Goal: Transaction & Acquisition: Obtain resource

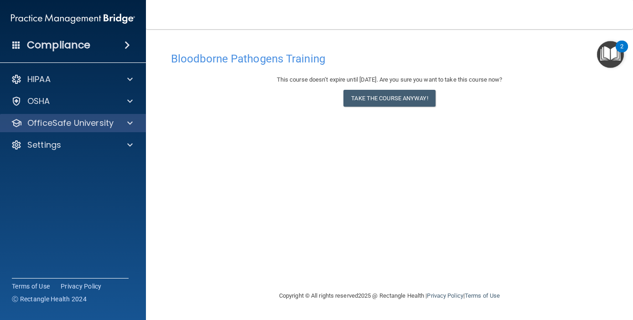
click at [47, 123] on p "OfficeSafe University" at bounding box center [70, 123] width 86 height 11
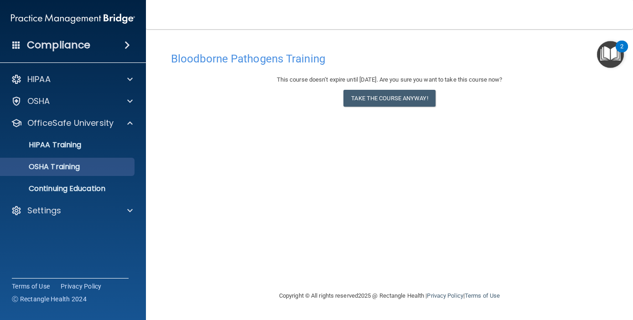
click at [78, 168] on p "OSHA Training" at bounding box center [43, 166] width 74 height 9
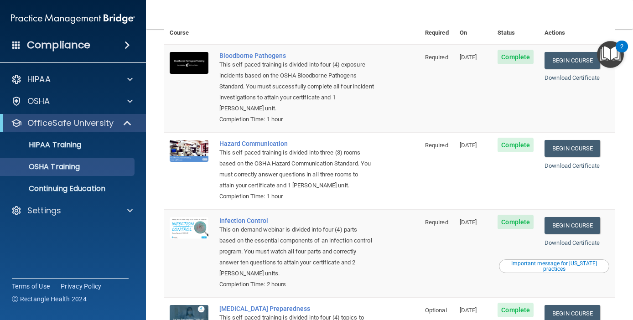
scroll to position [55, 0]
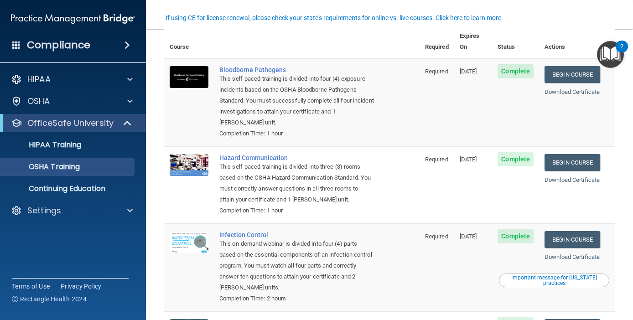
click at [611, 55] on img "Open Resource Center, 2 new notifications" at bounding box center [610, 54] width 27 height 27
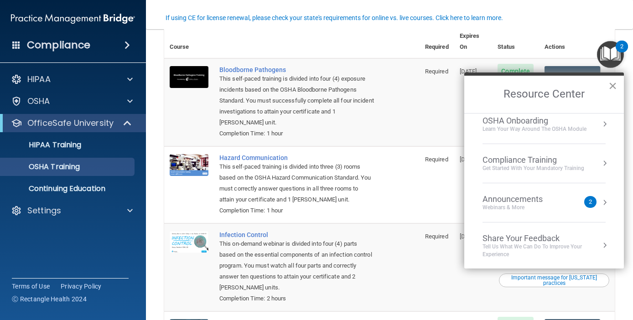
scroll to position [48, 0]
click at [611, 86] on button "×" at bounding box center [612, 85] width 9 height 15
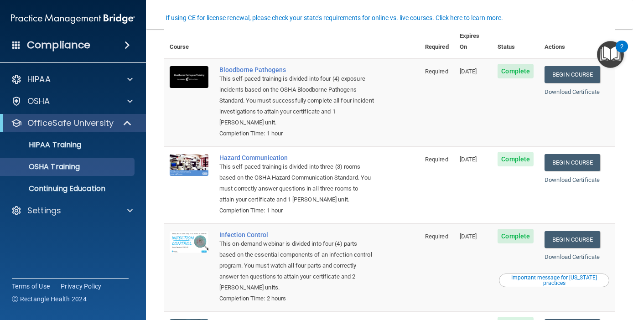
click at [467, 9] on nav "Toggle navigation [PERSON_NAME] [EMAIL_ADDRESS][PERSON_NAME][DOMAIN_NAME] Manag…" at bounding box center [389, 14] width 487 height 29
click at [560, 66] on link "Begin Course" at bounding box center [572, 74] width 56 height 17
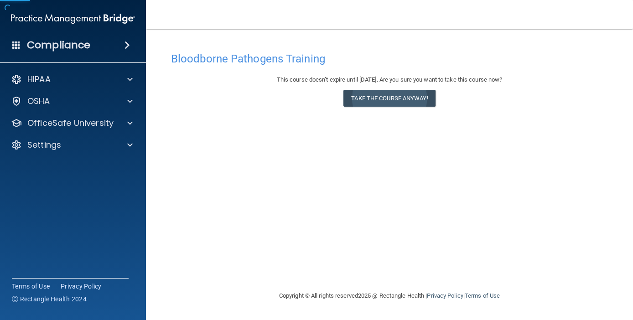
click at [417, 96] on button "Take the course anyway!" at bounding box center [389, 98] width 92 height 17
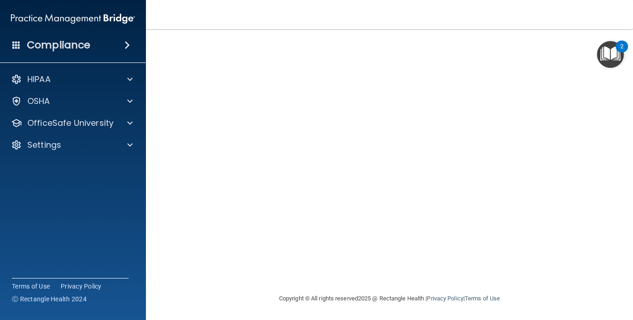
scroll to position [41, 0]
click at [434, 22] on nav "Toggle navigation [PERSON_NAME] [EMAIL_ADDRESS][PERSON_NAME][DOMAIN_NAME] Manag…" at bounding box center [389, 14] width 487 height 29
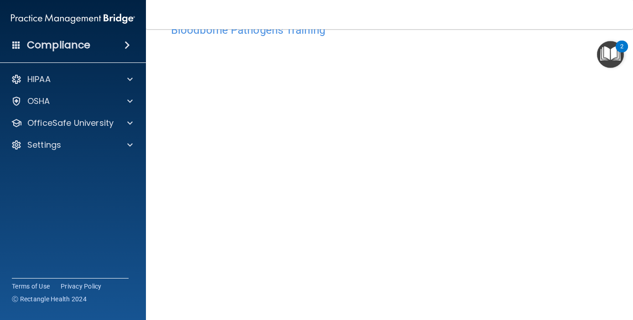
scroll to position [35, 0]
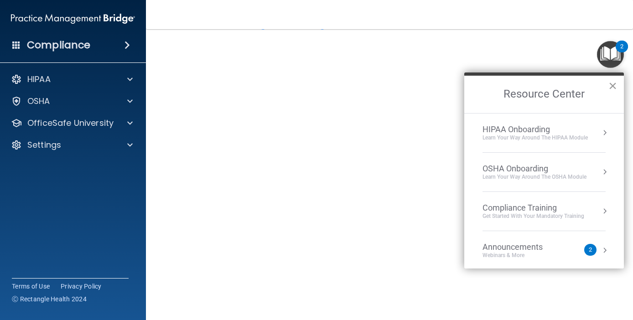
click at [613, 91] on button "×" at bounding box center [612, 85] width 9 height 15
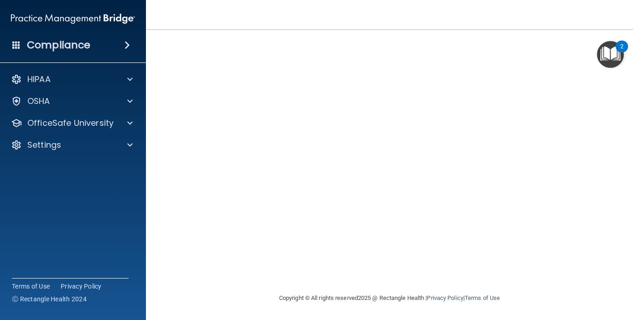
scroll to position [70, 0]
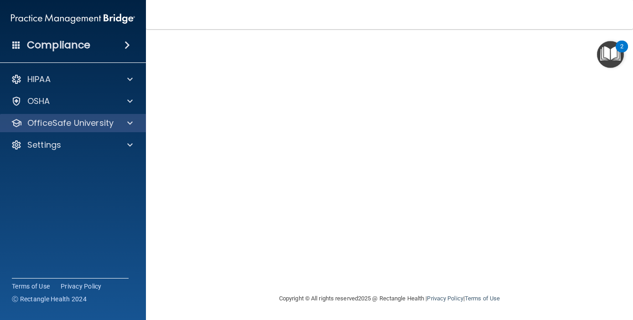
click at [123, 124] on div at bounding box center [128, 123] width 23 height 11
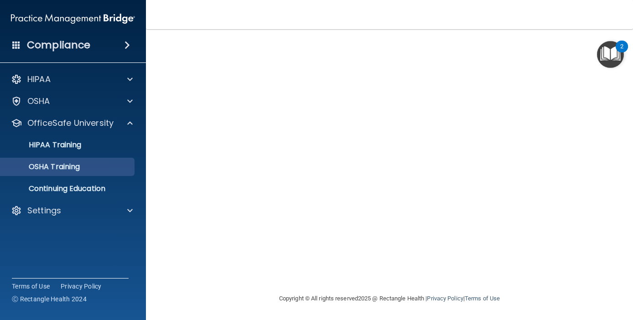
click at [89, 166] on div "OSHA Training" at bounding box center [68, 166] width 124 height 9
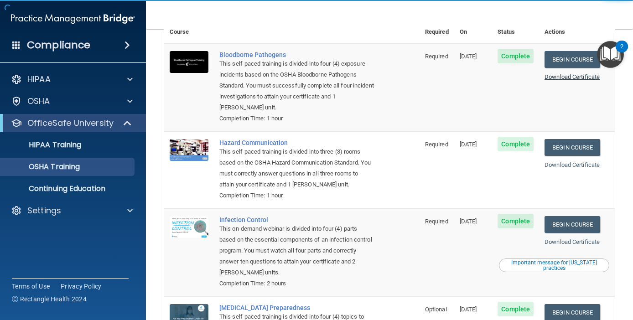
click at [580, 73] on link "Download Certificate" at bounding box center [571, 76] width 55 height 7
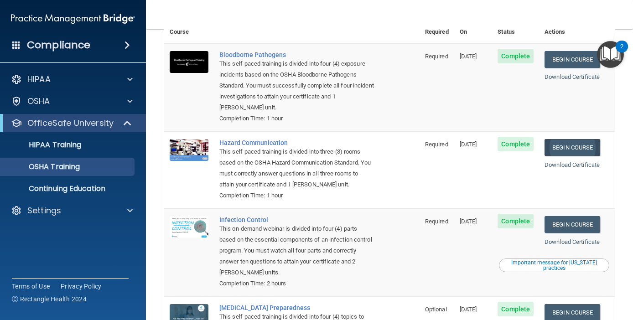
click at [587, 139] on link "Begin Course" at bounding box center [572, 147] width 56 height 17
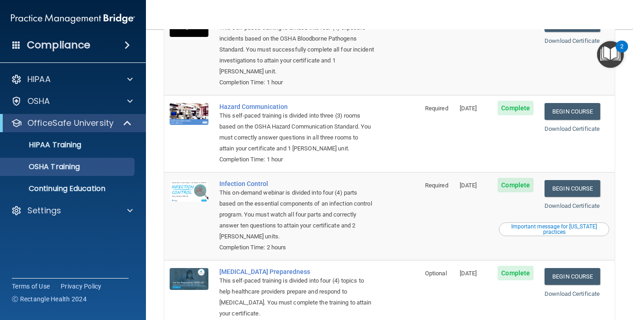
scroll to position [105, 0]
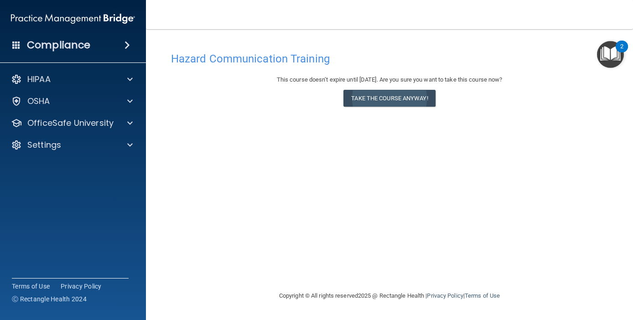
click at [394, 101] on button "Take the course anyway!" at bounding box center [389, 98] width 92 height 17
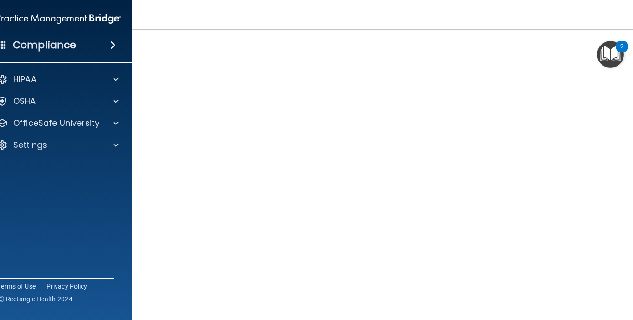
scroll to position [59, 0]
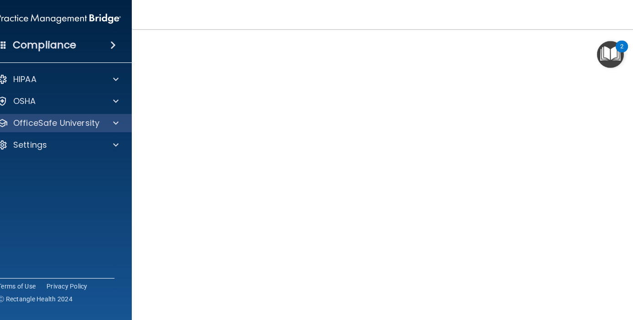
click at [107, 122] on div at bounding box center [114, 123] width 23 height 11
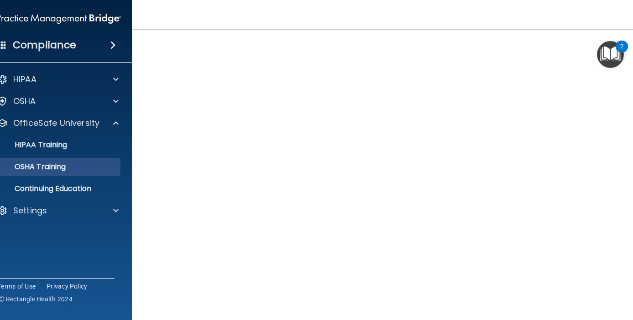
click at [66, 170] on p "OSHA Training" at bounding box center [29, 166] width 74 height 9
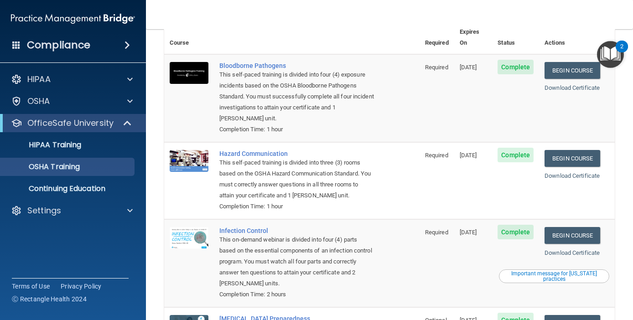
scroll to position [57, 0]
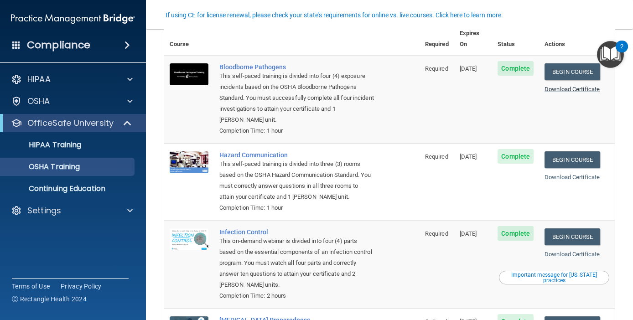
click at [574, 86] on link "Download Certificate" at bounding box center [571, 89] width 55 height 7
click at [600, 174] on link "Download Certificate" at bounding box center [571, 177] width 55 height 7
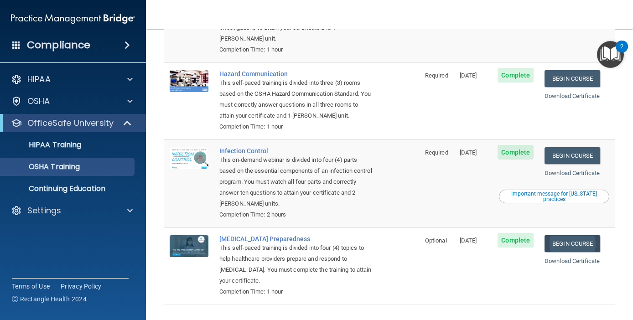
scroll to position [138, 0]
click at [582, 148] on link "Begin Course" at bounding box center [572, 156] width 56 height 17
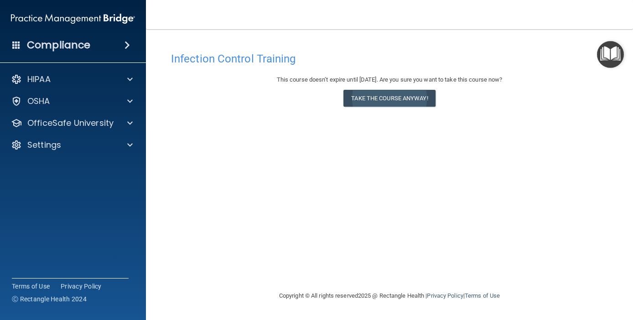
click at [370, 98] on button "Take the course anyway!" at bounding box center [389, 98] width 92 height 17
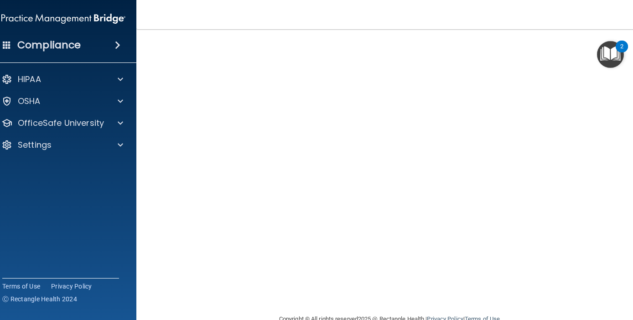
scroll to position [46, 0]
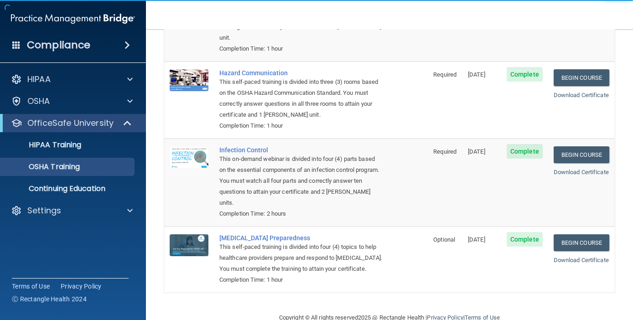
scroll to position [138, 0]
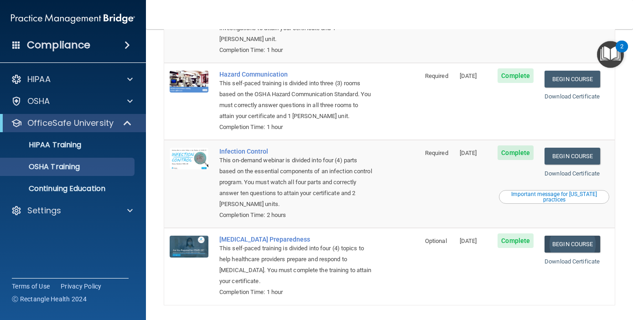
click at [572, 236] on link "Begin Course" at bounding box center [572, 244] width 56 height 17
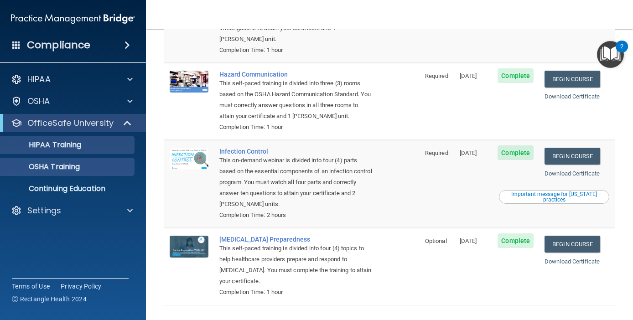
click at [78, 146] on p "HIPAA Training" at bounding box center [43, 144] width 75 height 9
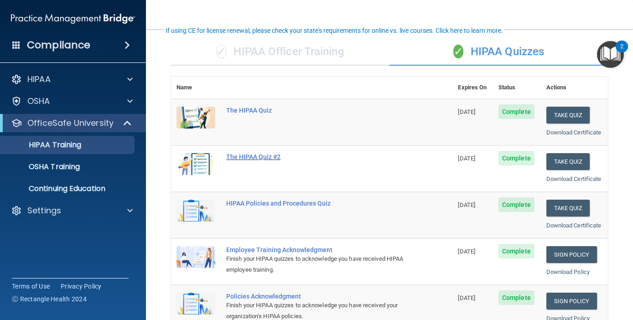
scroll to position [48, 0]
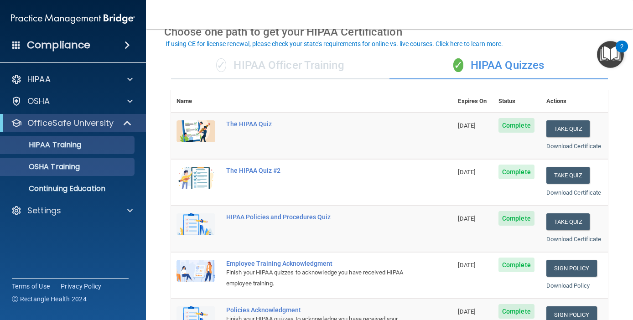
click at [80, 170] on p "OSHA Training" at bounding box center [43, 166] width 74 height 9
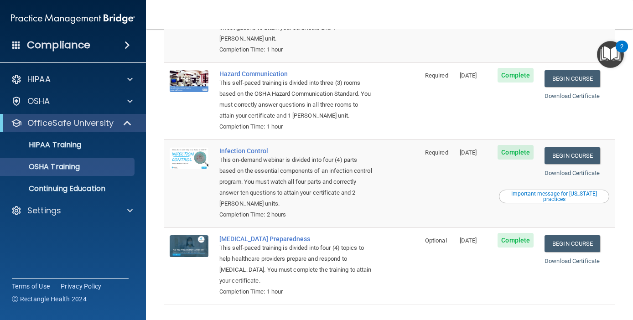
scroll to position [138, 0]
click at [569, 170] on link "Download Certificate" at bounding box center [571, 173] width 55 height 7
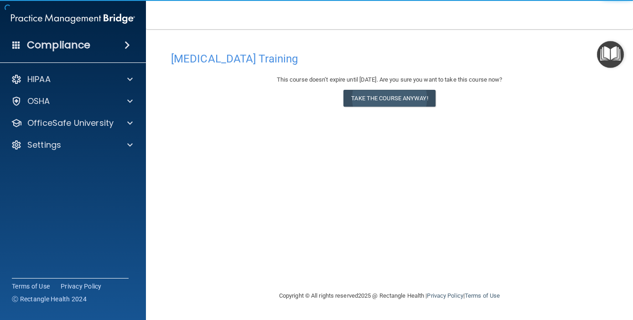
click at [403, 101] on button "Take the course anyway!" at bounding box center [389, 98] width 92 height 17
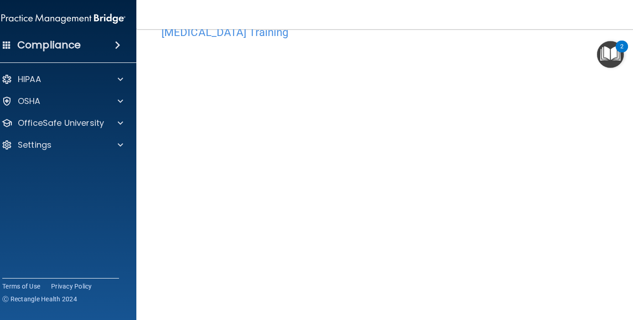
scroll to position [37, 0]
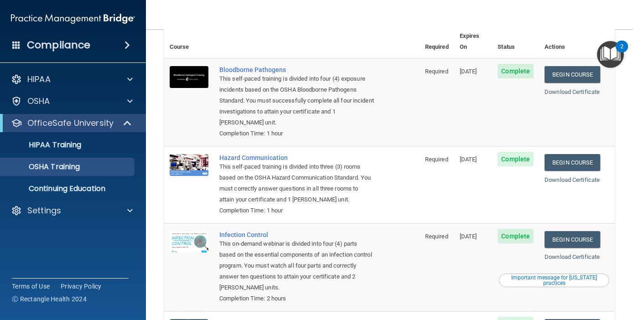
scroll to position [95, 0]
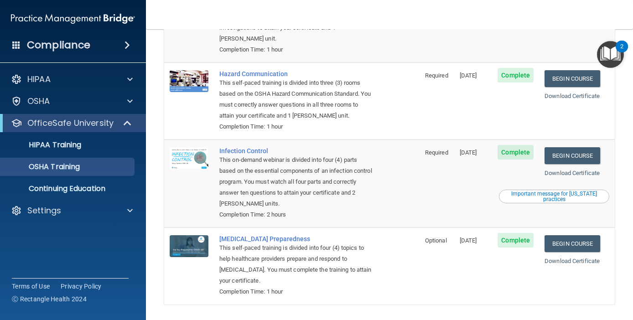
scroll to position [138, 0]
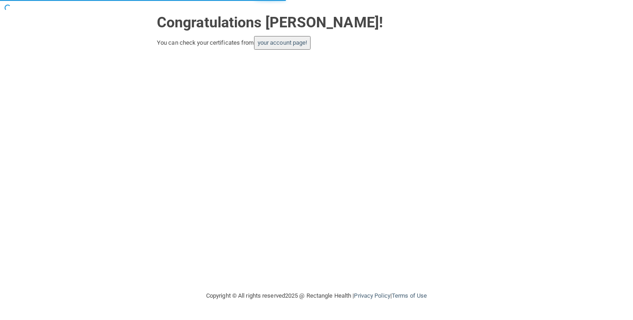
click at [288, 46] on button "your account page!" at bounding box center [282, 43] width 57 height 14
click at [290, 43] on link "your account page!" at bounding box center [283, 42] width 50 height 7
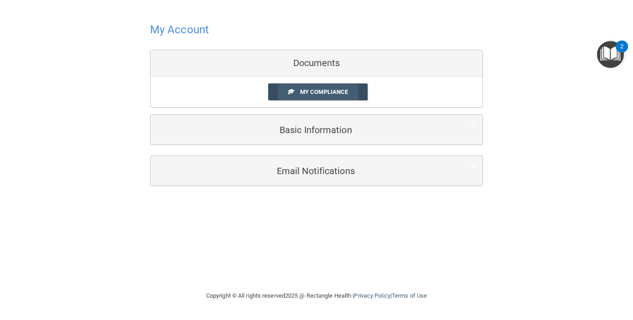
click at [335, 90] on span "My Compliance" at bounding box center [324, 91] width 48 height 7
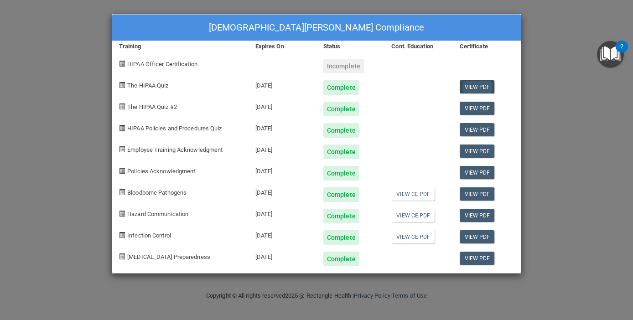
click at [476, 87] on link "View PDF" at bounding box center [477, 86] width 35 height 13
click at [481, 109] on link "View PDF" at bounding box center [477, 108] width 35 height 13
click at [478, 131] on link "View PDF" at bounding box center [477, 129] width 35 height 13
click at [486, 151] on link "View PDF" at bounding box center [477, 151] width 35 height 13
click at [478, 171] on link "View PDF" at bounding box center [477, 172] width 35 height 13
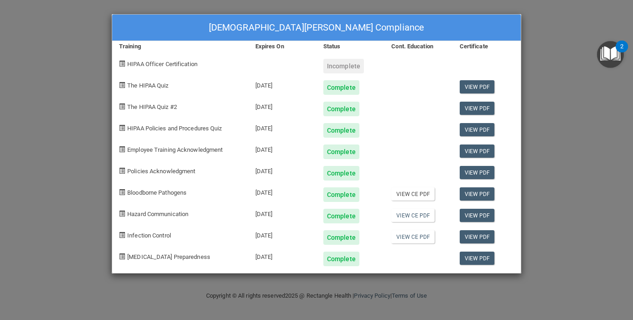
click at [425, 193] on link "View CE PDF" at bounding box center [412, 193] width 43 height 13
click at [409, 215] on link "View CE PDF" at bounding box center [412, 215] width 43 height 13
click at [410, 232] on link "View CE PDF" at bounding box center [412, 236] width 43 height 13
click at [478, 261] on link "View PDF" at bounding box center [477, 258] width 35 height 13
